Goal: Navigation & Orientation: Find specific page/section

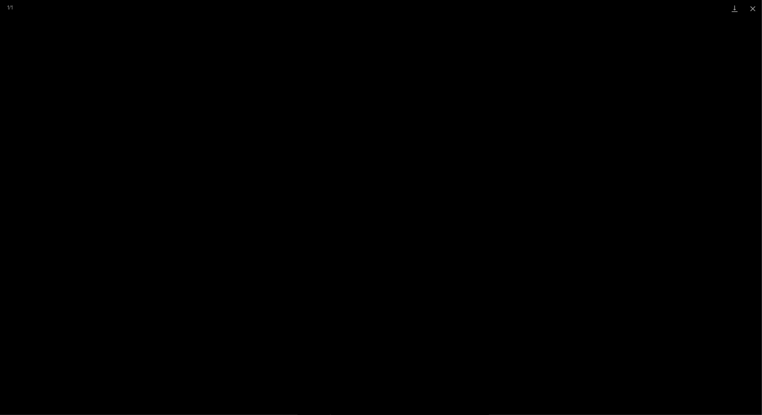
scroll to position [18, 0]
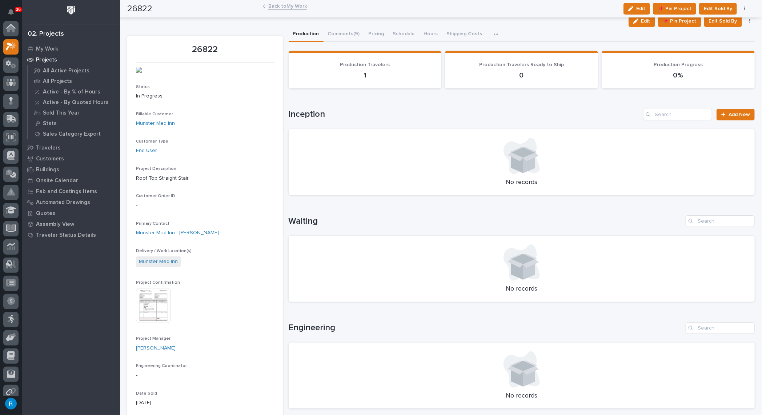
scroll to position [18, 0]
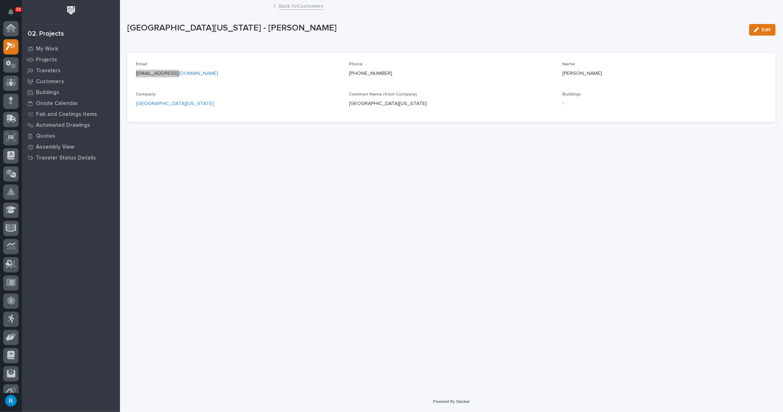
scroll to position [18, 0]
click at [12, 25] on icon at bounding box center [11, 28] width 11 height 8
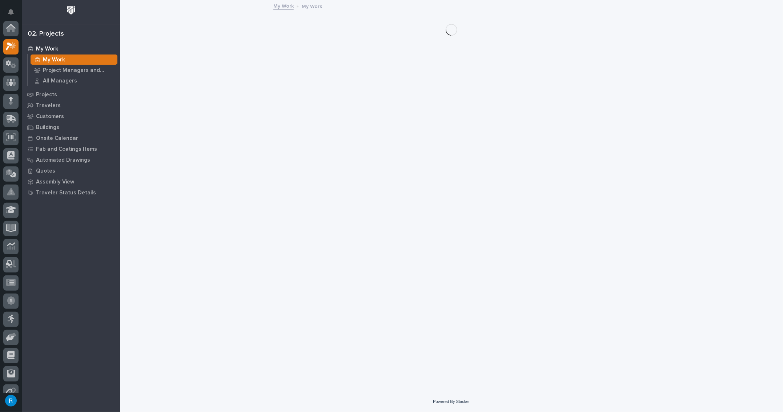
scroll to position [18, 0]
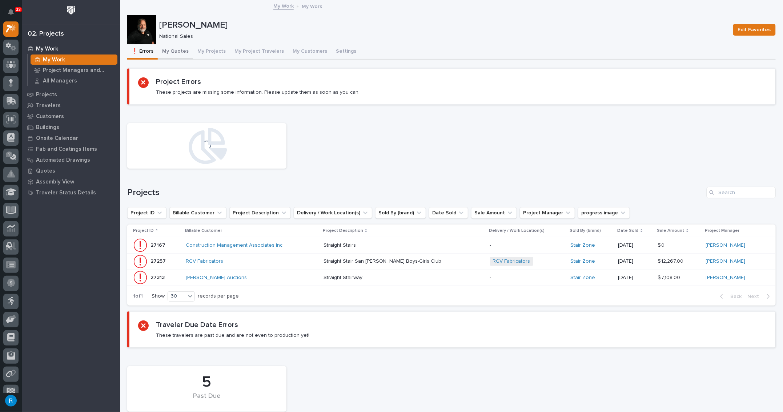
click at [179, 51] on button "My Quotes" at bounding box center [175, 51] width 35 height 15
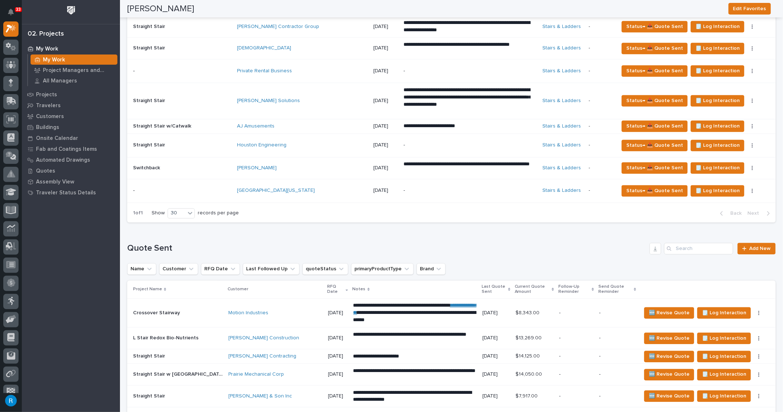
scroll to position [679, 0]
